Goal: Find specific page/section: Find specific page/section

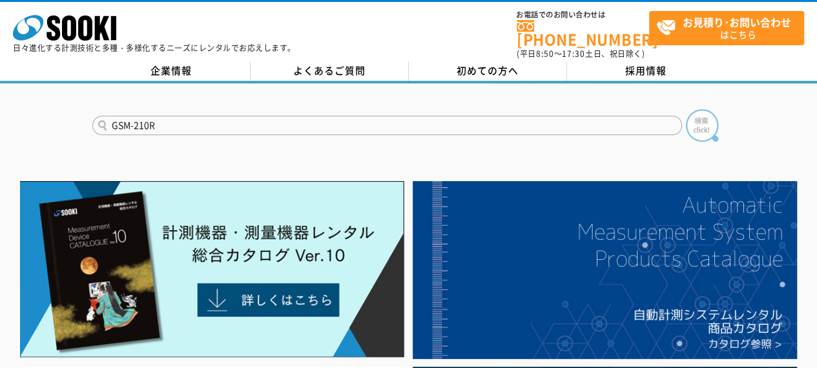
type input "GSM-210R"
drag, startPoint x: 698, startPoint y: 121, endPoint x: 690, endPoint y: 125, distance: 9.0
click at [698, 120] on img at bounding box center [702, 125] width 32 height 32
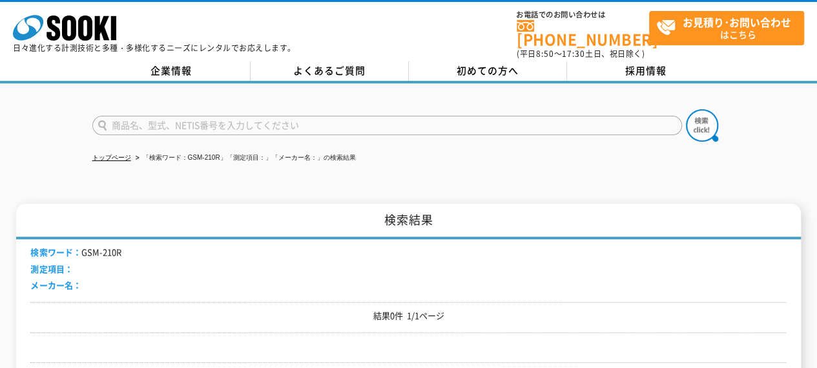
click at [136, 116] on input "text" at bounding box center [387, 125] width 590 height 19
paste input "GSM-210R"
type input "GSM-210R"
click at [704, 114] on img at bounding box center [702, 125] width 32 height 32
